Goal: Task Accomplishment & Management: Manage account settings

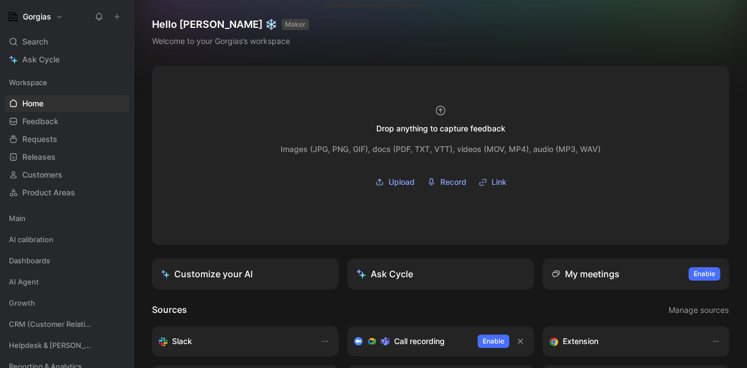
click at [53, 20] on button "Gorgias" at bounding box center [34, 17] width 61 height 16
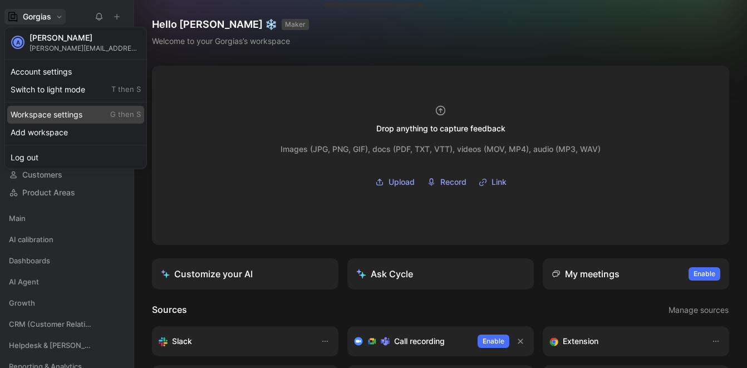
click at [82, 111] on div "Workspace settings G then S" at bounding box center [75, 115] width 137 height 18
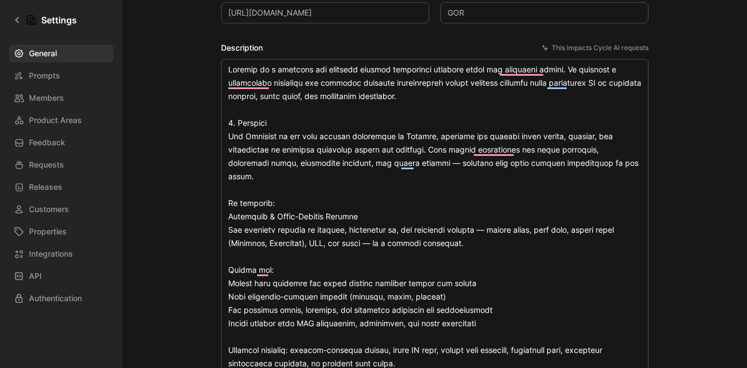
scroll to position [177, 0]
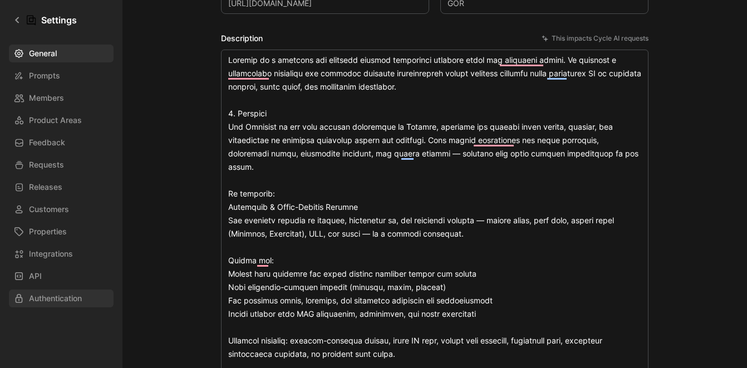
click at [76, 294] on span "Authentication" at bounding box center [55, 298] width 53 height 13
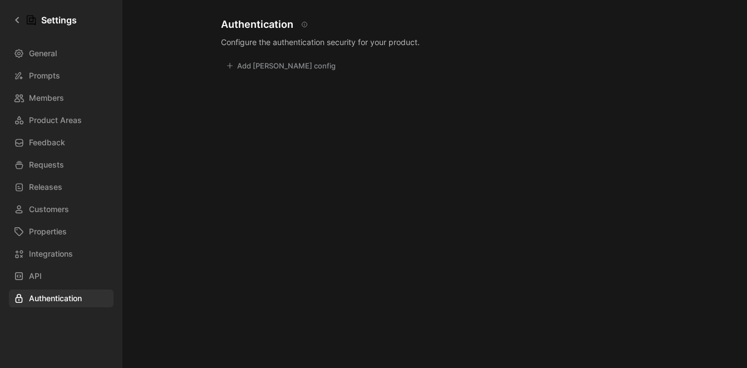
click at [280, 67] on button "Add [PERSON_NAME] config" at bounding box center [281, 66] width 120 height 16
click at [518, 87] on div at bounding box center [373, 184] width 747 height 368
click at [18, 18] on icon at bounding box center [17, 20] width 8 height 8
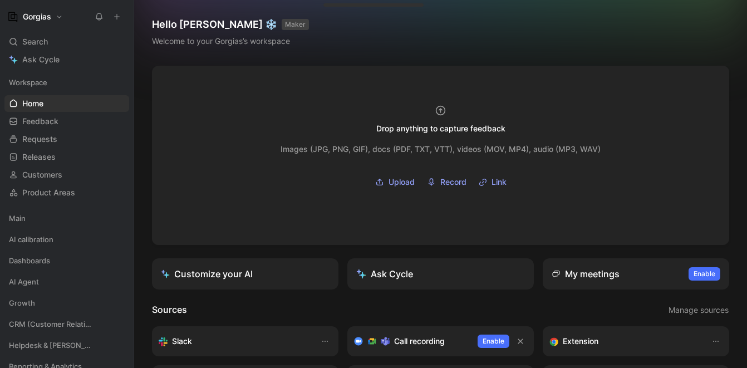
scroll to position [173, 0]
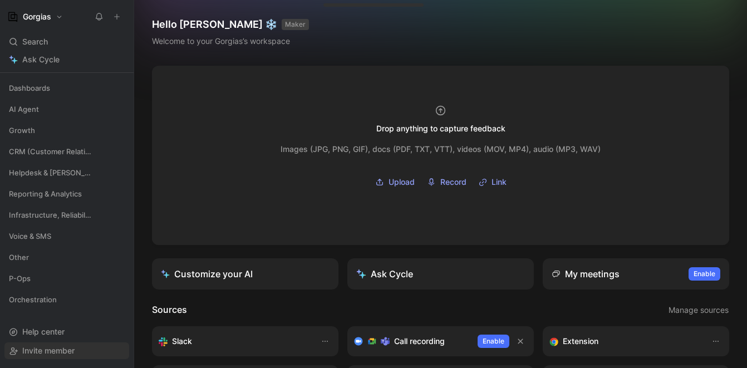
click at [80, 349] on div "Invite member" at bounding box center [66, 350] width 125 height 17
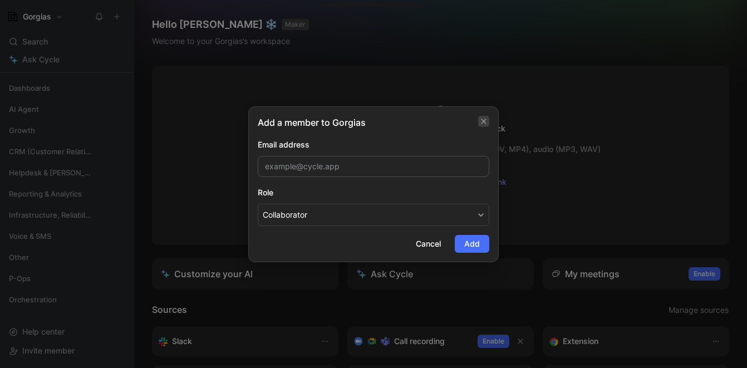
click at [487, 124] on icon "button" at bounding box center [484, 121] width 7 height 9
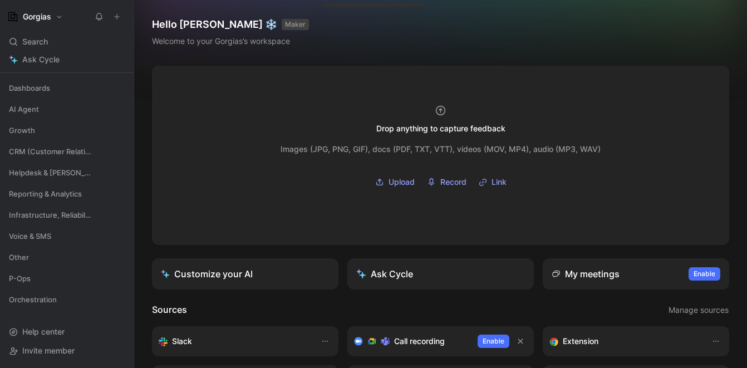
click at [55, 19] on button "Gorgias" at bounding box center [34, 17] width 61 height 16
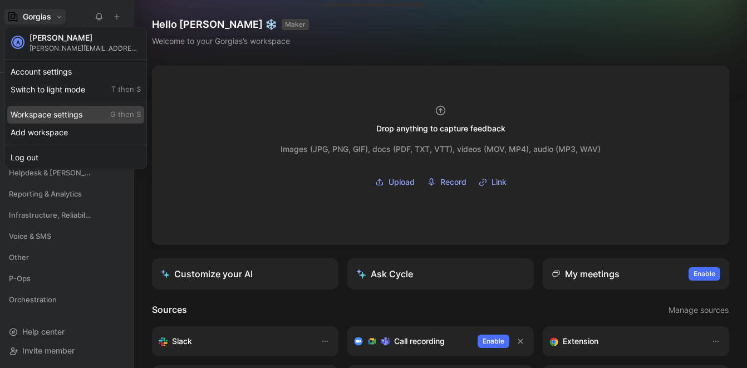
click at [61, 119] on div "Workspace settings G then S" at bounding box center [75, 115] width 137 height 18
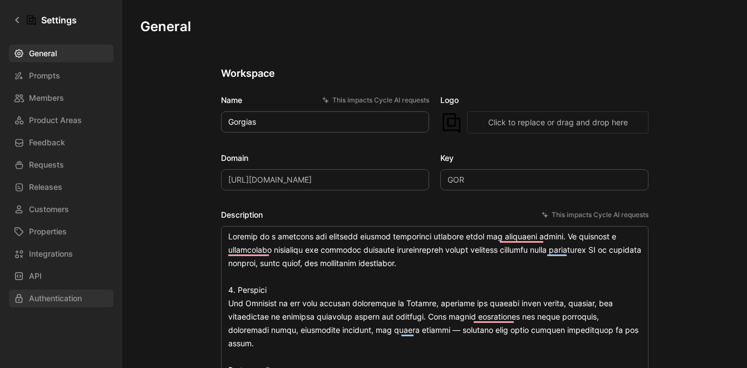
click at [63, 297] on span "Authentication" at bounding box center [55, 298] width 53 height 13
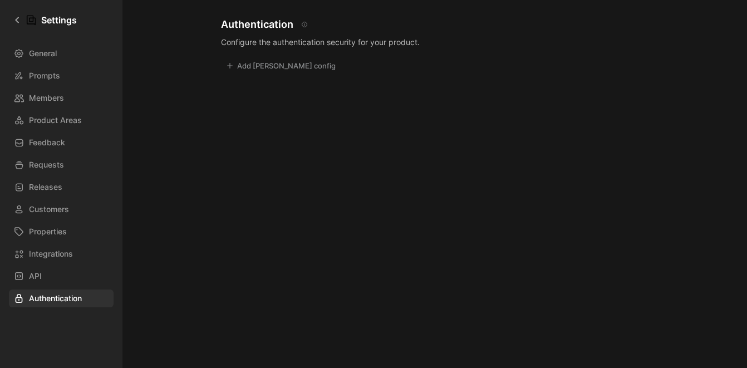
click at [257, 71] on button "Add [PERSON_NAME] config" at bounding box center [281, 66] width 120 height 16
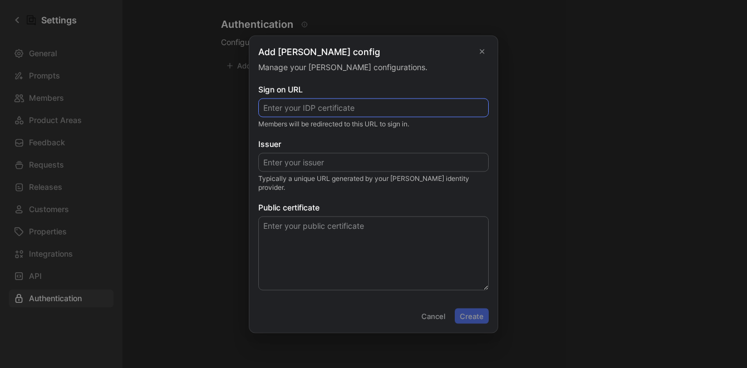
paste input "[URL][DOMAIN_NAME]"
type input "[URL][DOMAIN_NAME]"
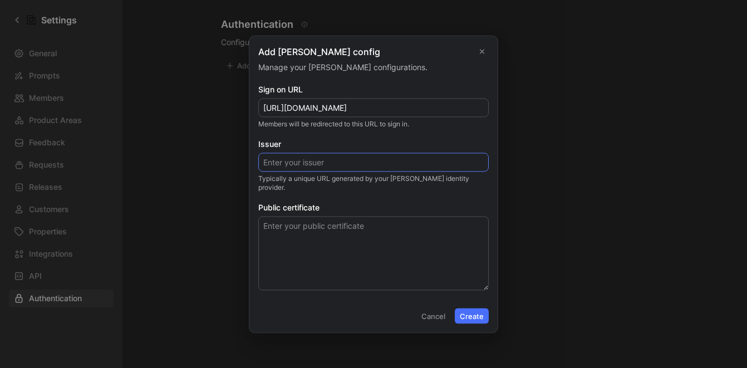
click at [341, 166] on input "Issuer" at bounding box center [373, 162] width 229 height 18
paste input "[URL][DOMAIN_NAME]"
type input "[URL][DOMAIN_NAME]"
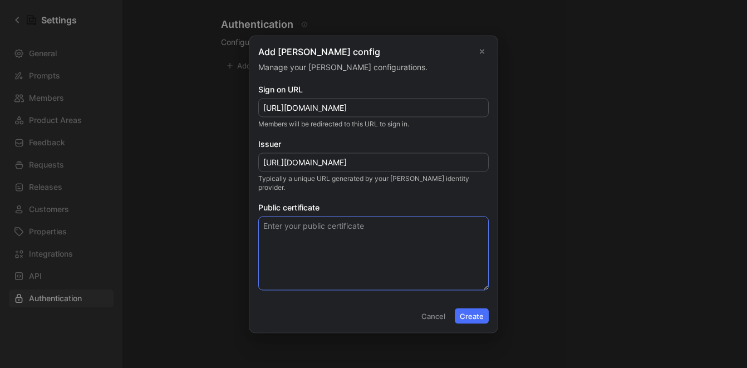
click at [330, 228] on textarea "Public certificate" at bounding box center [373, 253] width 231 height 74
paste textarea "[SECURITY_DATA]"
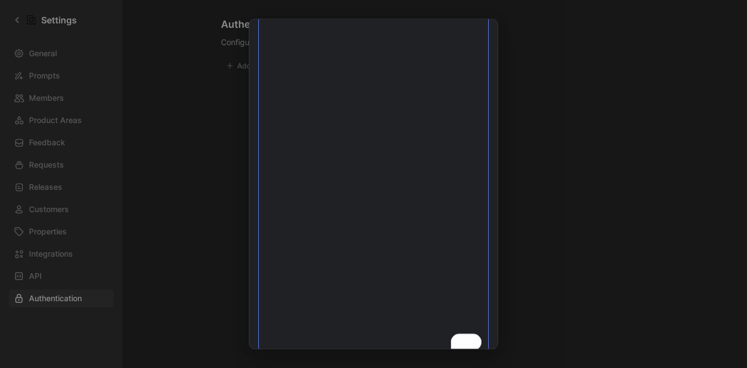
scroll to position [292, 0]
type textarea "[SECURITY_DATA]"
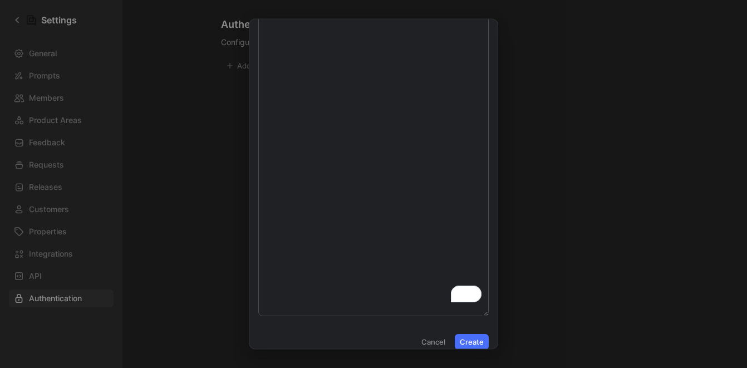
click at [480, 337] on button "Create" at bounding box center [472, 342] width 34 height 16
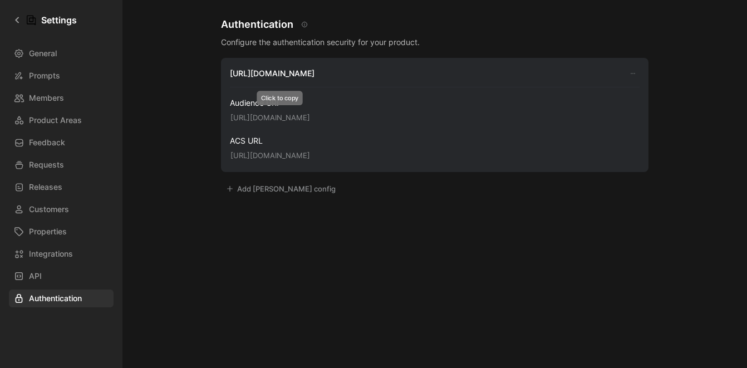
drag, startPoint x: 342, startPoint y: 117, endPoint x: 224, endPoint y: 117, distance: 117.5
click at [224, 117] on div "[URL][DOMAIN_NAME] Audience URI [URL][DOMAIN_NAME] ACS URL [URL][DOMAIN_NAME]" at bounding box center [435, 115] width 428 height 114
copy button "[URL][DOMAIN_NAME]"
click at [315, 120] on button "[URL][DOMAIN_NAME]" at bounding box center [271, 118] width 90 height 16
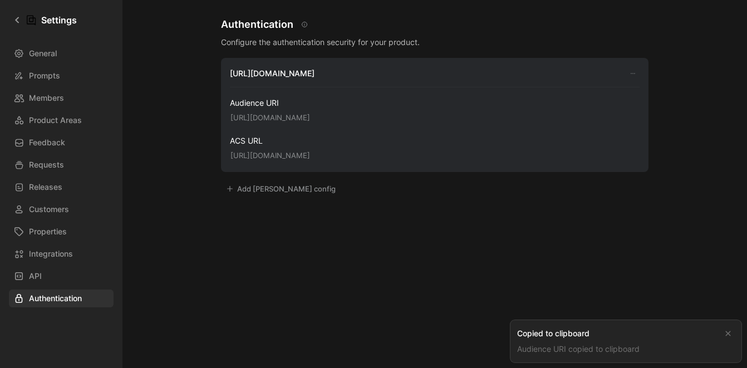
click at [338, 119] on div "[URL][DOMAIN_NAME] Audience URI [URL][DOMAIN_NAME] ACS URL [URL][DOMAIN_NAME]" at bounding box center [435, 115] width 428 height 114
drag, startPoint x: 338, startPoint y: 119, endPoint x: 241, endPoint y: 117, distance: 97.4
click at [229, 117] on div "[URL][DOMAIN_NAME] Audience URI [URL][DOMAIN_NAME] ACS URL [URL][DOMAIN_NAME]" at bounding box center [435, 115] width 428 height 114
copy button "[URL][DOMAIN_NAME]"
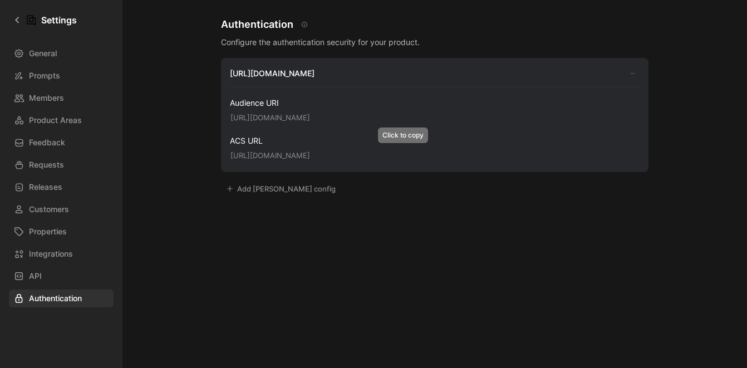
drag, startPoint x: 589, startPoint y: 155, endPoint x: 226, endPoint y: 155, distance: 363.0
click at [226, 155] on div "[URL][DOMAIN_NAME] Audience URI [URL][DOMAIN_NAME] ACS URL [URL][DOMAIN_NAME]" at bounding box center [435, 115] width 428 height 114
copy button "[URL][DOMAIN_NAME]"
click at [86, 87] on div "General Prompts Members Product Areas Feedback Requests Releases Customers Prop…" at bounding box center [65, 176] width 112 height 263
click at [82, 92] on link "Members" at bounding box center [61, 98] width 105 height 18
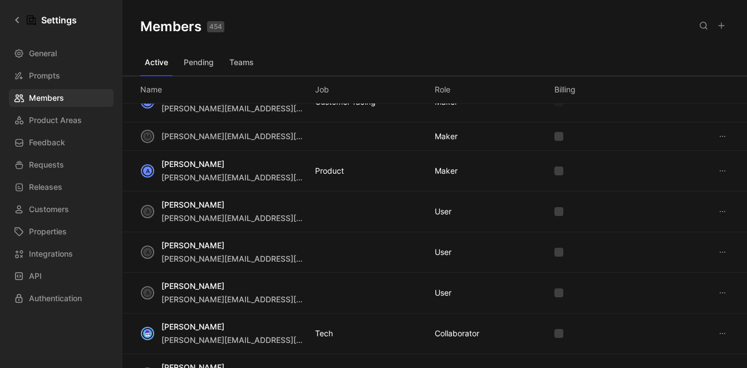
scroll to position [25, 0]
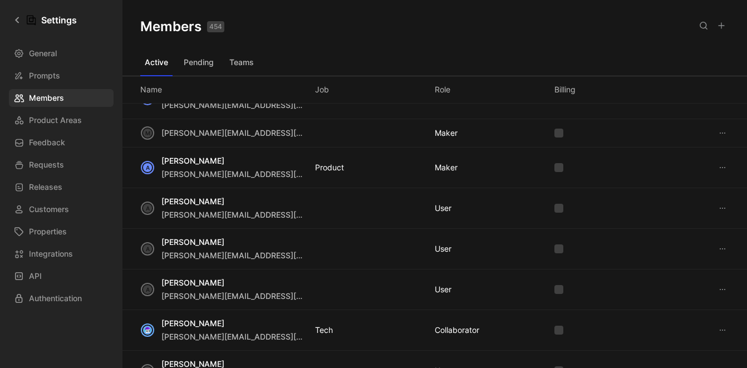
click at [722, 288] on icon at bounding box center [722, 289] width 9 height 9
click at [698, 311] on span "Remove" at bounding box center [687, 310] width 30 height 9
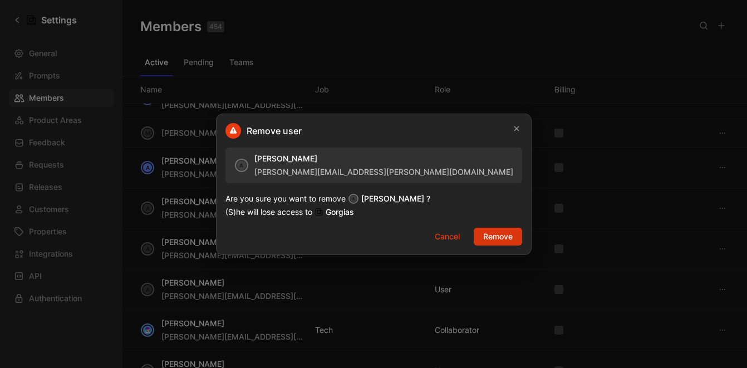
click at [482, 237] on button "Remove" at bounding box center [498, 237] width 48 height 18
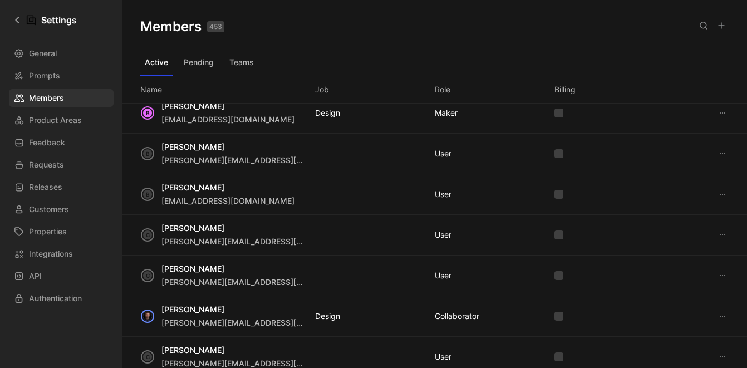
scroll to position [411, 0]
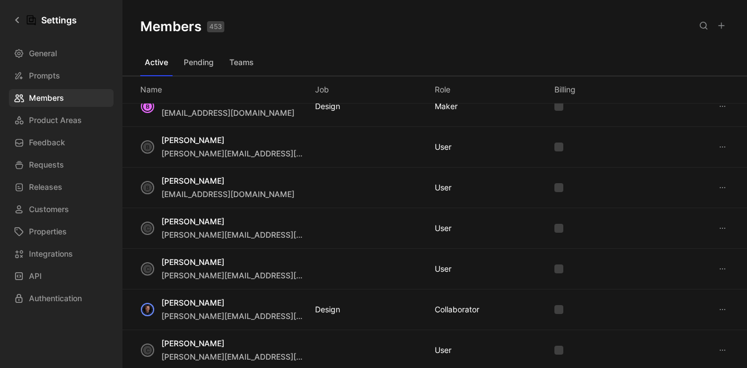
click at [719, 230] on icon at bounding box center [722, 228] width 9 height 9
click at [692, 248] on span "Remove" at bounding box center [687, 249] width 30 height 9
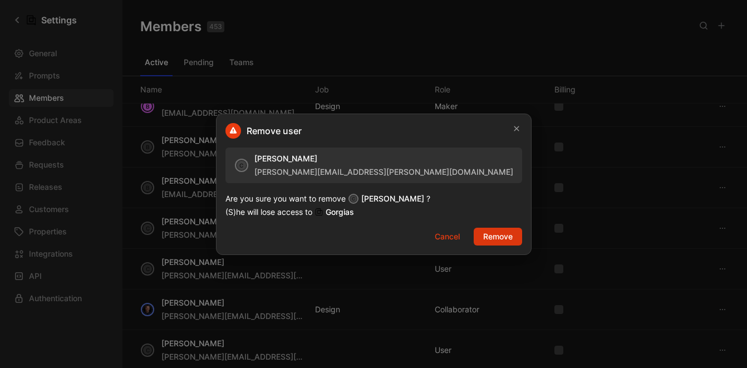
click at [484, 236] on button "Remove" at bounding box center [498, 237] width 48 height 18
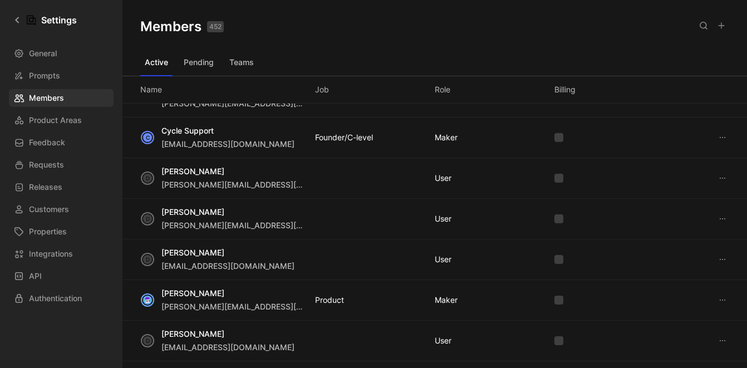
scroll to position [668, 0]
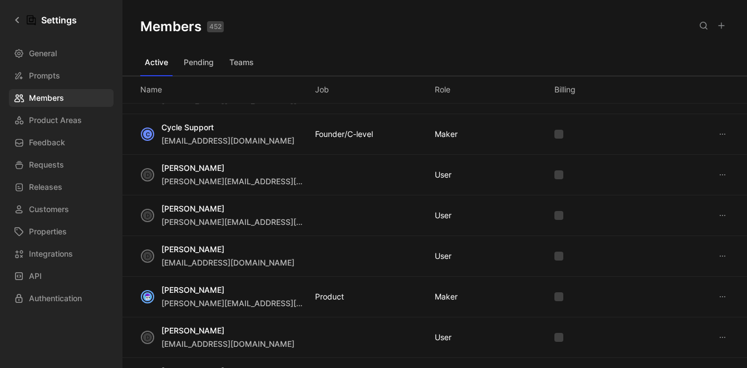
click at [719, 131] on icon at bounding box center [722, 134] width 9 height 9
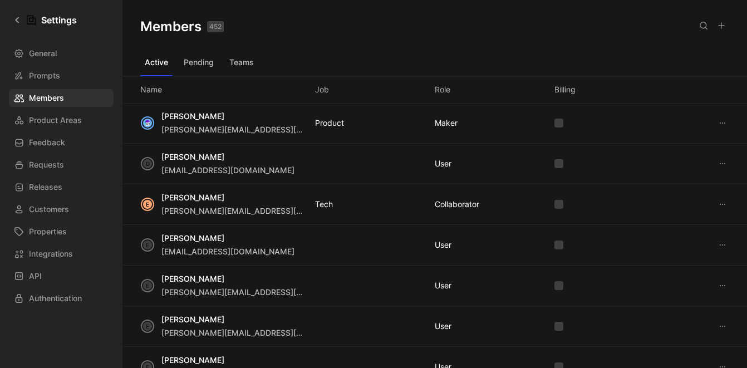
scroll to position [847, 0]
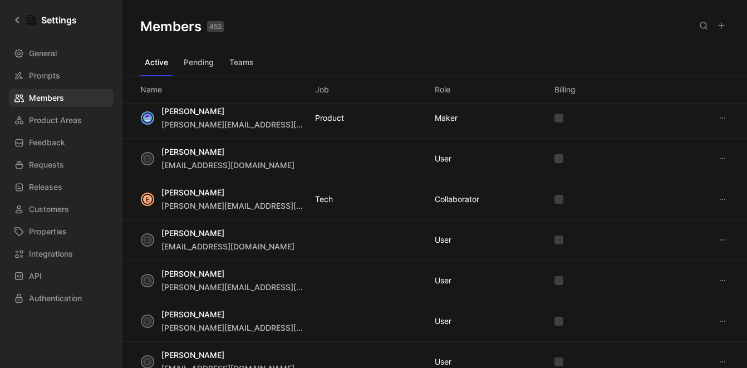
click at [725, 201] on icon at bounding box center [722, 199] width 9 height 9
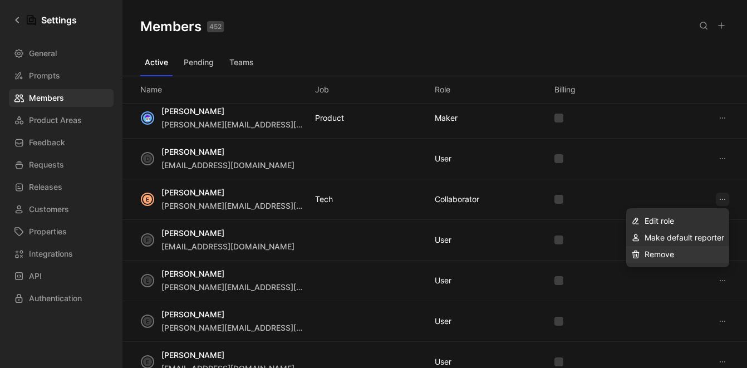
click at [683, 253] on div "Remove" at bounding box center [685, 254] width 80 height 13
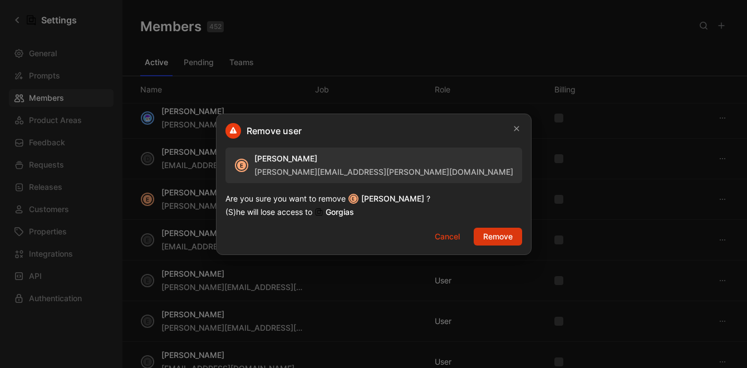
click at [483, 231] on span "Remove" at bounding box center [498, 236] width 30 height 13
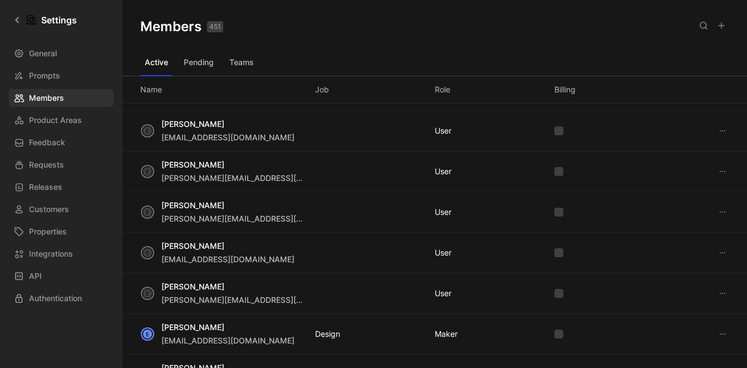
scroll to position [928, 0]
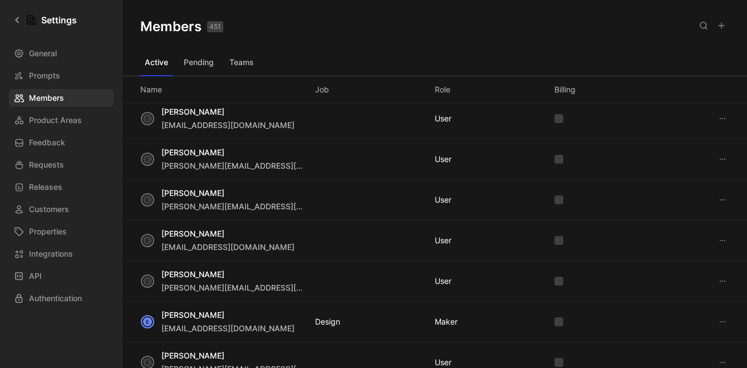
click at [718, 165] on button at bounding box center [722, 159] width 13 height 13
click at [689, 187] on div "Remove" at bounding box center [698, 180] width 52 height 13
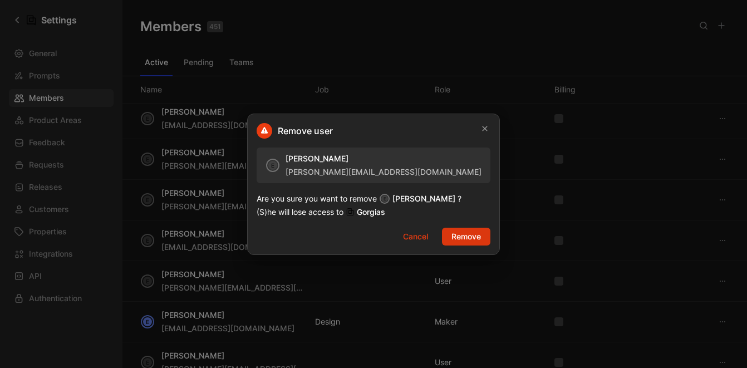
click at [478, 233] on span "Remove" at bounding box center [467, 236] width 30 height 13
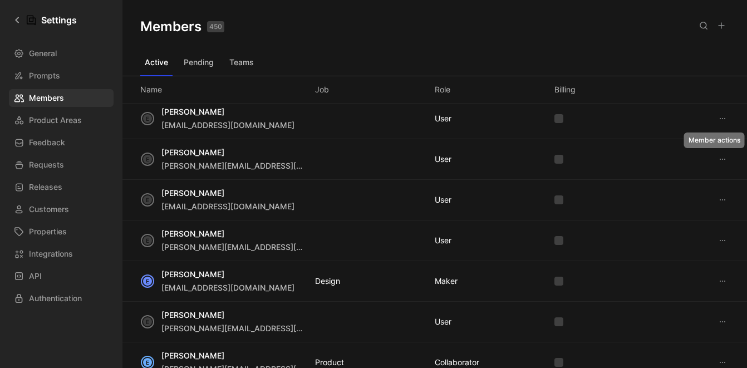
click at [723, 160] on icon at bounding box center [722, 159] width 9 height 9
click at [695, 182] on span "Remove" at bounding box center [687, 180] width 30 height 9
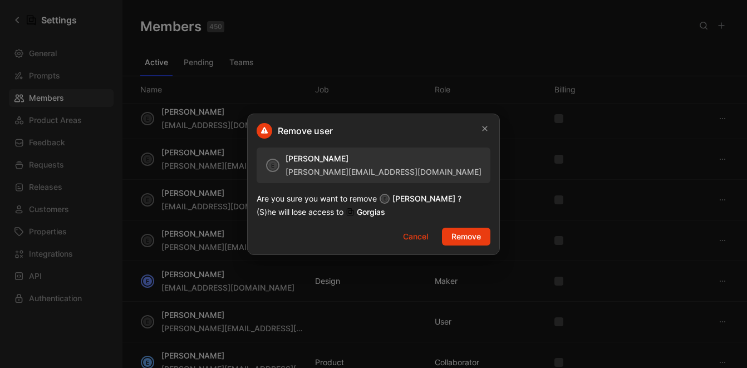
click at [481, 234] on button "Remove" at bounding box center [466, 237] width 48 height 18
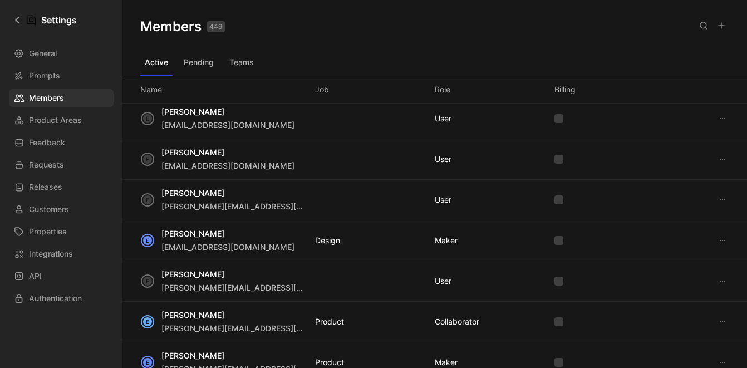
click at [727, 157] on icon at bounding box center [722, 159] width 9 height 9
click at [684, 178] on span "Remove" at bounding box center [687, 180] width 30 height 9
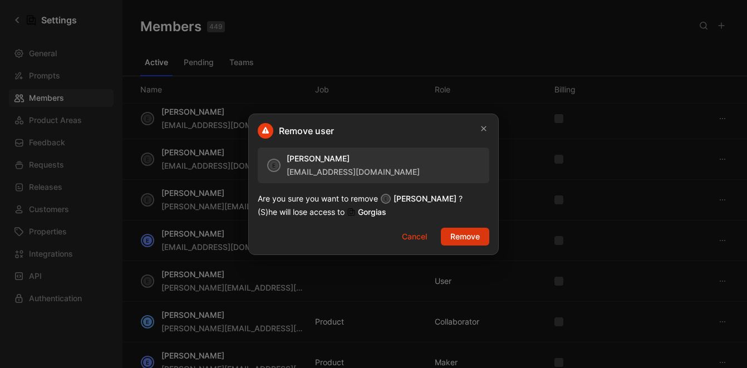
click at [481, 232] on button "Remove" at bounding box center [465, 237] width 48 height 18
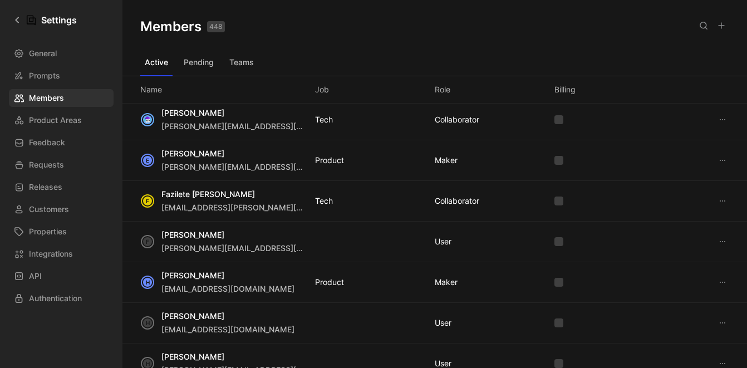
scroll to position [1169, 0]
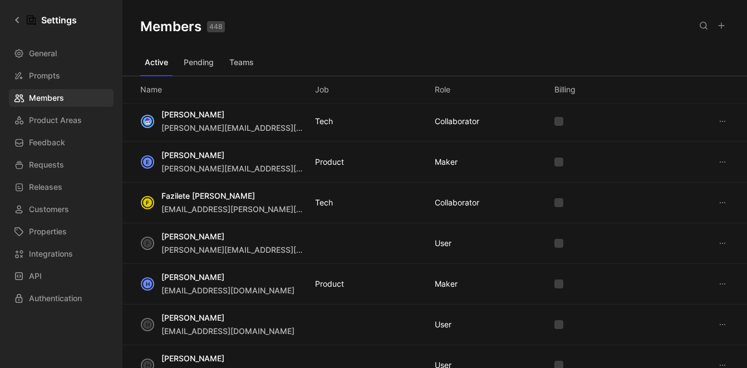
click at [164, 61] on button "Active" at bounding box center [156, 62] width 32 height 18
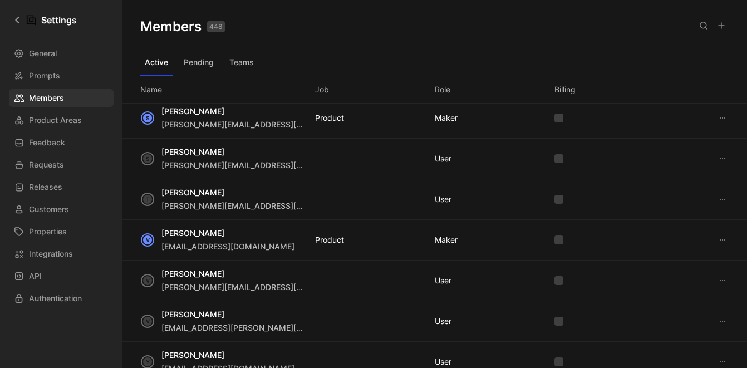
scroll to position [3267, 0]
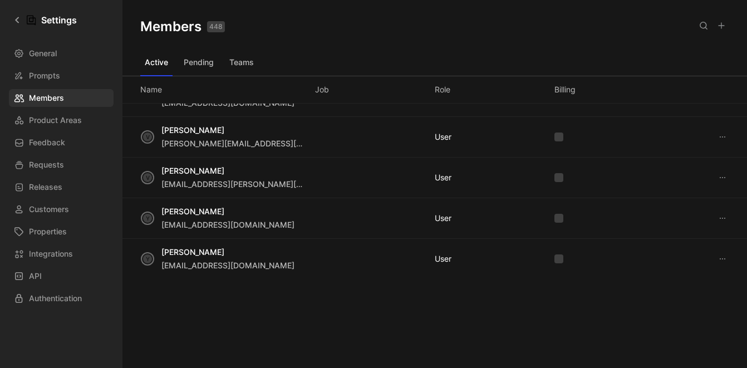
click at [66, 62] on div "General Prompts Members Product Areas Feedback Requests Releases Customers Prop…" at bounding box center [65, 176] width 112 height 263
click at [68, 56] on link "General" at bounding box center [61, 54] width 105 height 18
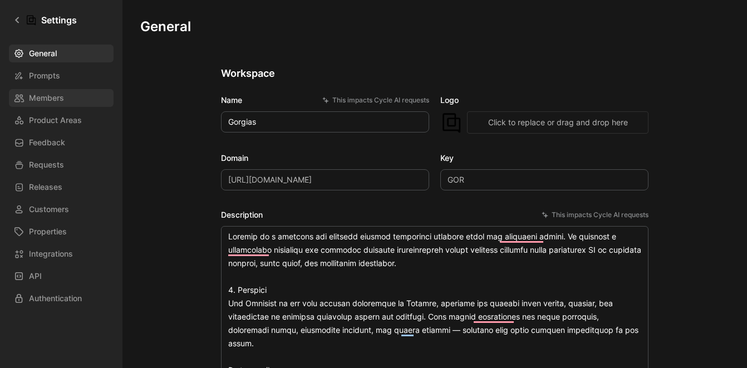
click at [63, 95] on span "Members" at bounding box center [46, 97] width 35 height 13
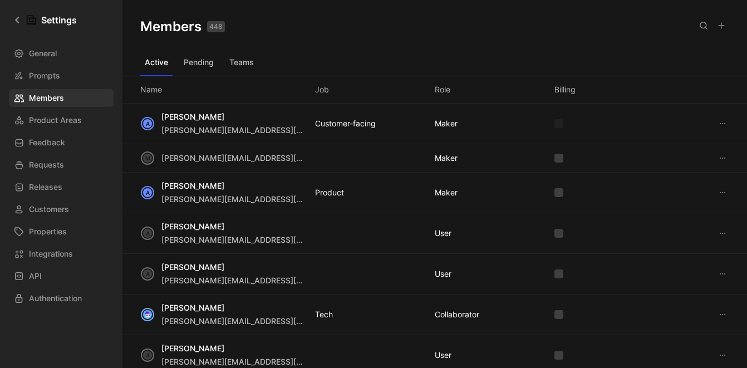
click at [213, 65] on button "Pending" at bounding box center [198, 62] width 39 height 18
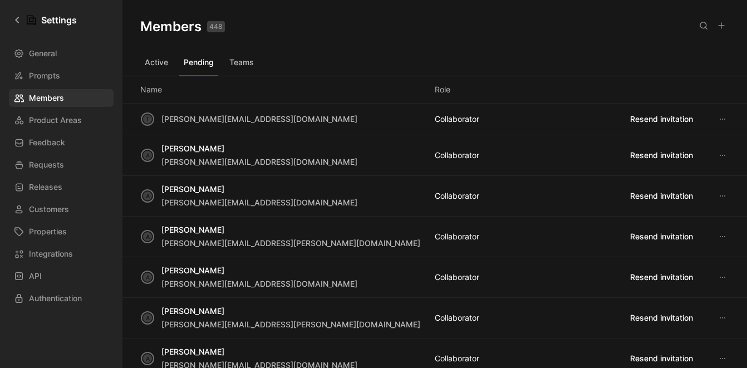
click at [242, 65] on button "Teams" at bounding box center [241, 62] width 33 height 18
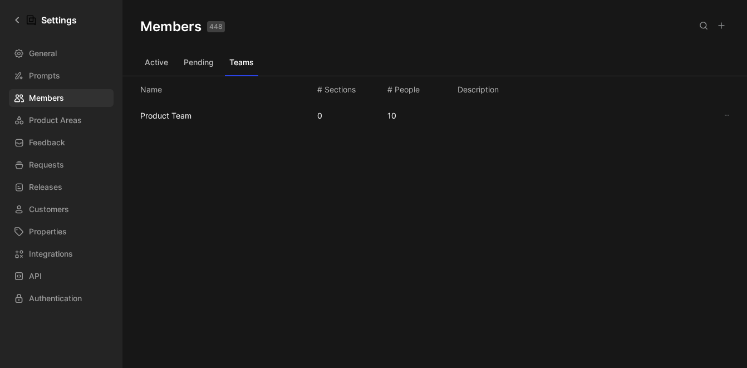
click at [161, 66] on button "Active" at bounding box center [156, 62] width 32 height 18
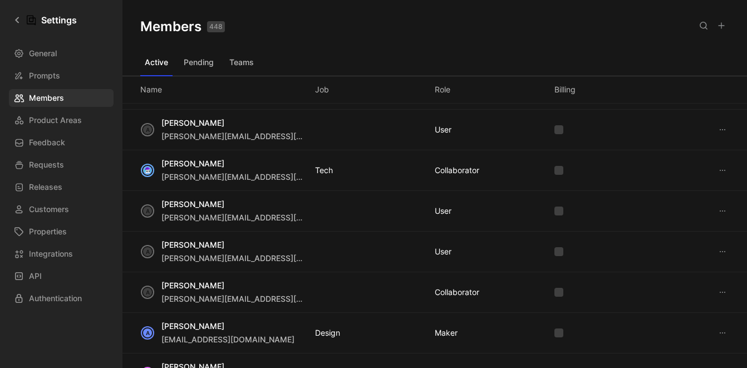
scroll to position [122, 0]
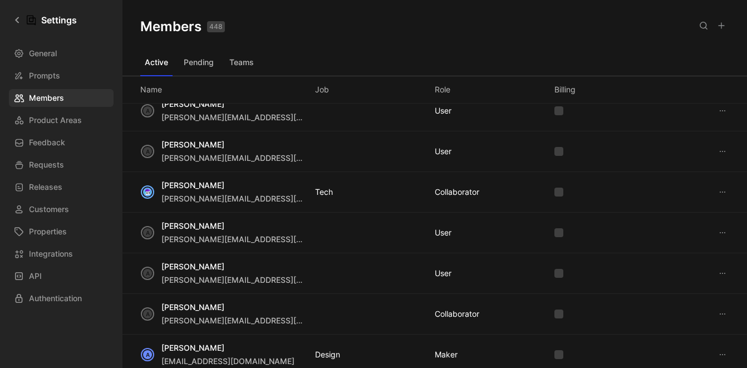
click at [81, 287] on div "General Prompts Members Product Areas Feedback Requests Releases Customers Prop…" at bounding box center [65, 176] width 112 height 263
click at [82, 292] on span "Authentication" at bounding box center [55, 298] width 53 height 13
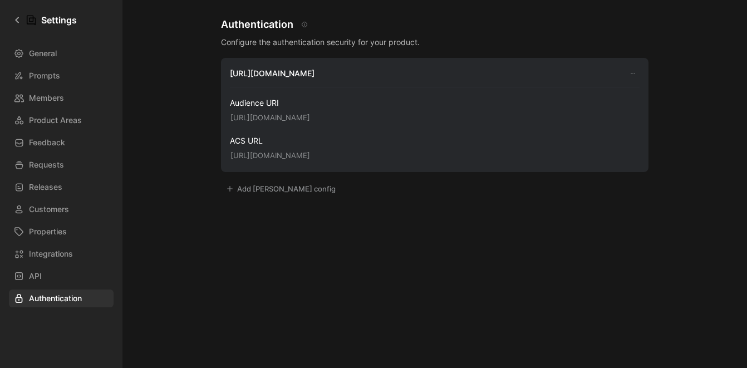
click at [632, 75] on icon "button" at bounding box center [633, 73] width 7 height 7
click at [620, 89] on span "Edit title" at bounding box center [619, 94] width 30 height 11
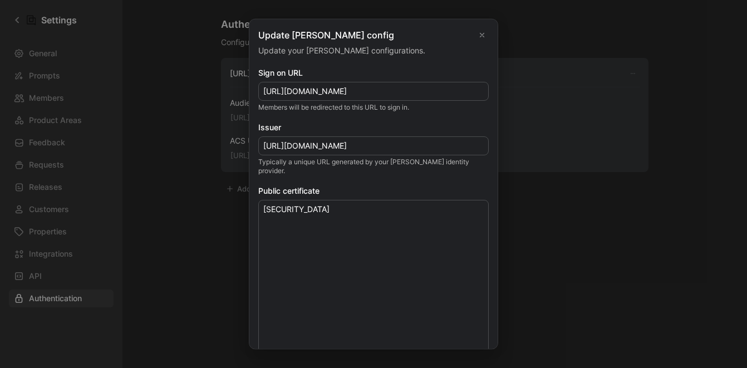
click at [491, 42] on div "Update [PERSON_NAME] config Update your [PERSON_NAME] configurations. Sign on U…" at bounding box center [373, 183] width 249 height 331
click at [488, 36] on button "Close" at bounding box center [482, 34] width 13 height 13
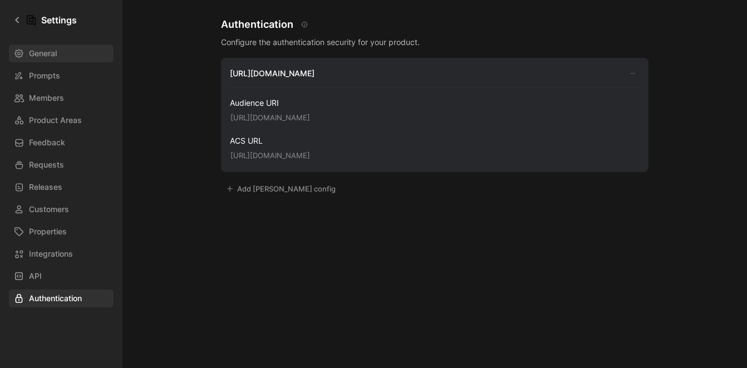
click at [65, 50] on link "General" at bounding box center [61, 54] width 105 height 18
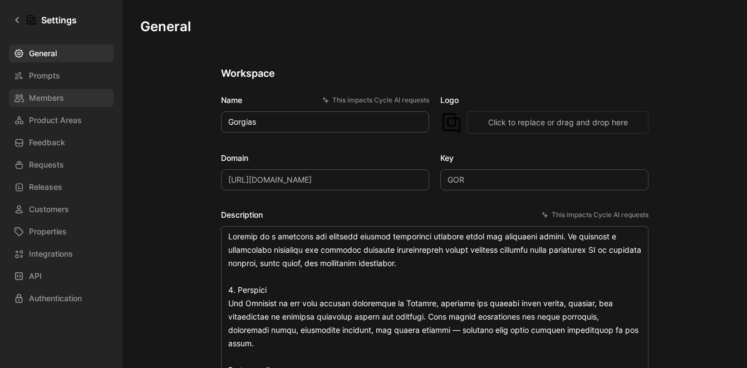
drag, startPoint x: 60, startPoint y: 100, endPoint x: 72, endPoint y: 101, distance: 12.9
click at [60, 100] on span "Members" at bounding box center [46, 97] width 35 height 13
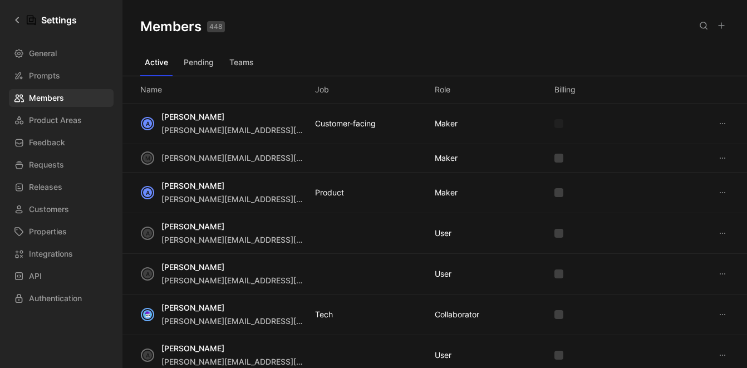
click at [238, 68] on button "Teams" at bounding box center [241, 62] width 33 height 18
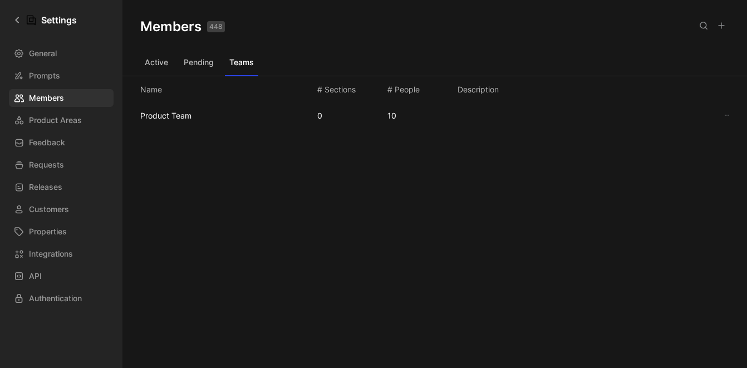
click at [205, 67] on button "Pending" at bounding box center [198, 62] width 39 height 18
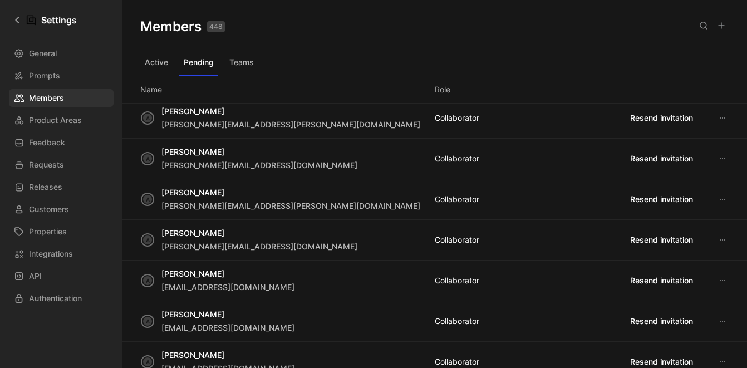
scroll to position [11, 0]
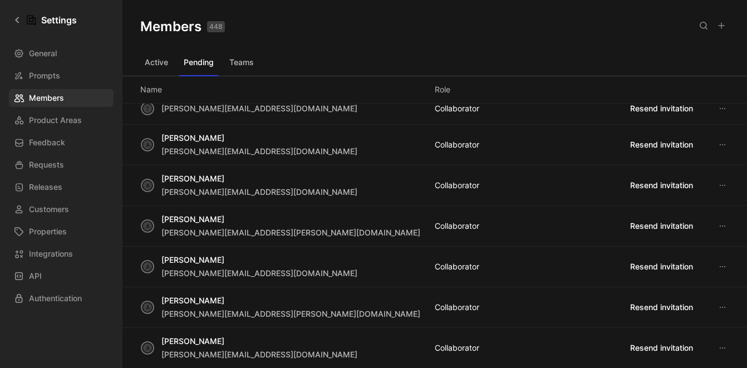
click at [155, 65] on button "Active" at bounding box center [156, 62] width 32 height 18
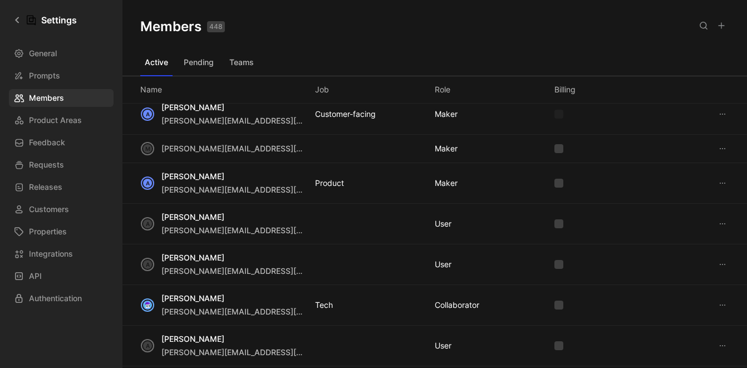
scroll to position [0, 0]
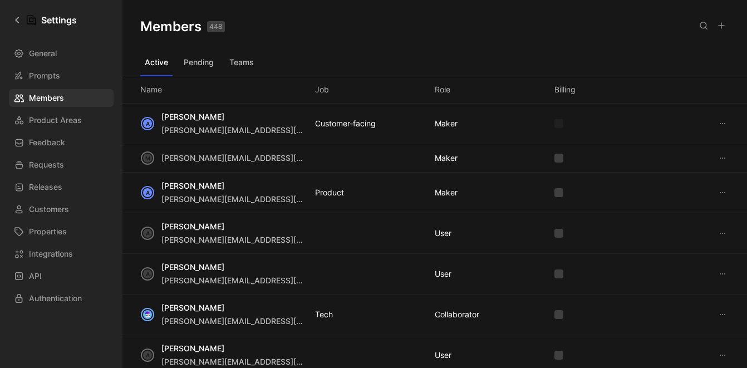
click at [726, 122] on icon at bounding box center [722, 123] width 9 height 9
click at [79, 205] on link "Customers" at bounding box center [61, 209] width 105 height 18
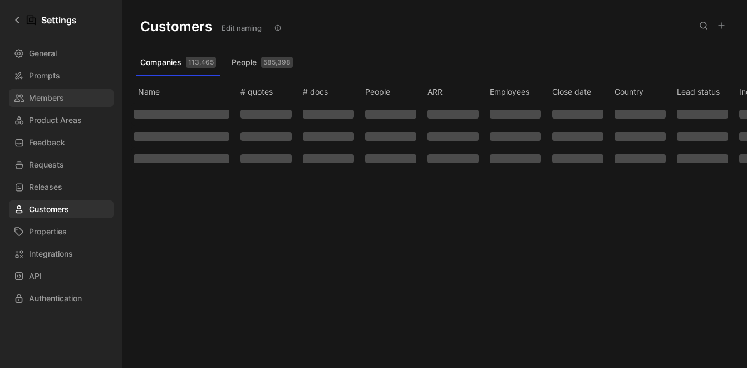
click at [68, 94] on link "Members" at bounding box center [61, 98] width 105 height 18
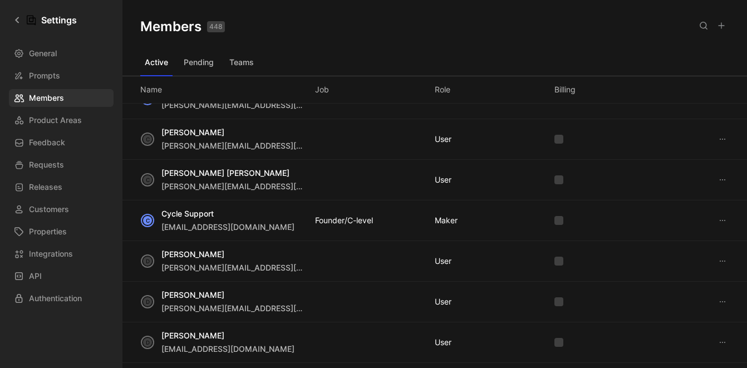
scroll to position [580, 0]
